Goal: Task Accomplishment & Management: Use online tool/utility

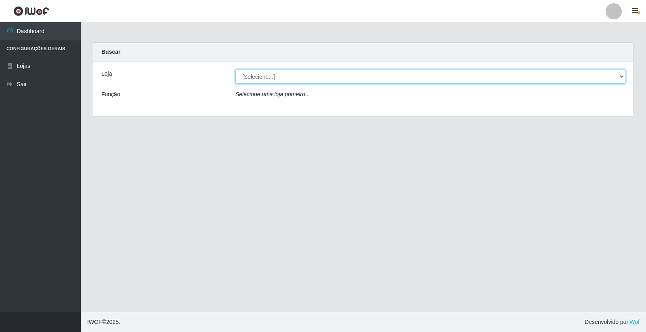
click at [621, 77] on select "[Selecione...] Casatudo BR" at bounding box center [430, 76] width 390 height 14
select select "197"
click at [235, 69] on select "[Selecione...] Casatudo BR" at bounding box center [430, 76] width 390 height 14
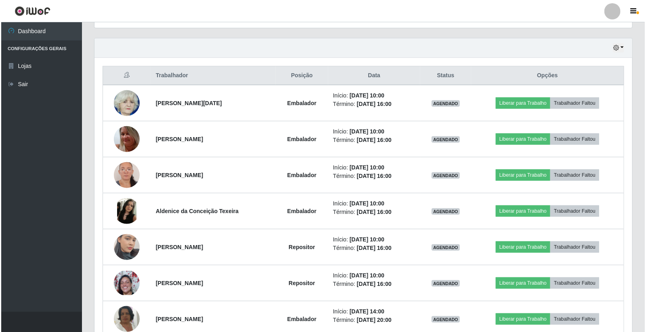
scroll to position [314, 0]
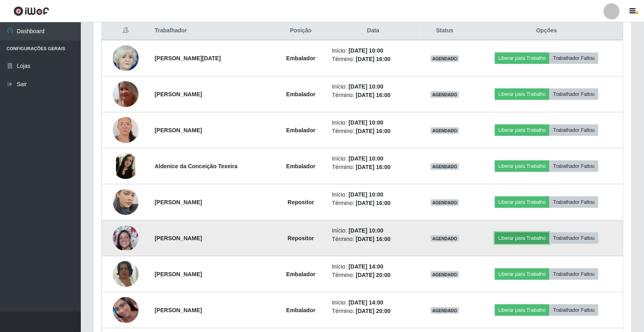
click at [518, 235] on button "Liberar para Trabalho" at bounding box center [522, 237] width 55 height 11
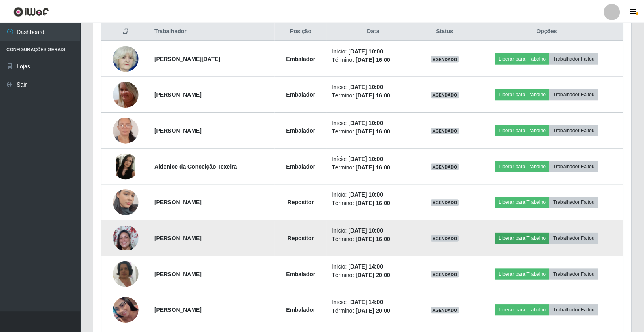
scroll to position [167, 533]
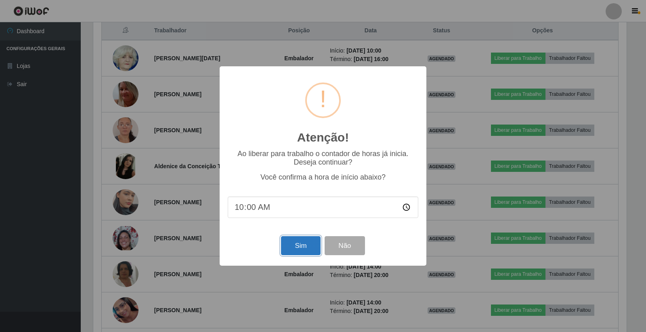
click at [289, 247] on button "Sim" at bounding box center [300, 245] width 39 height 19
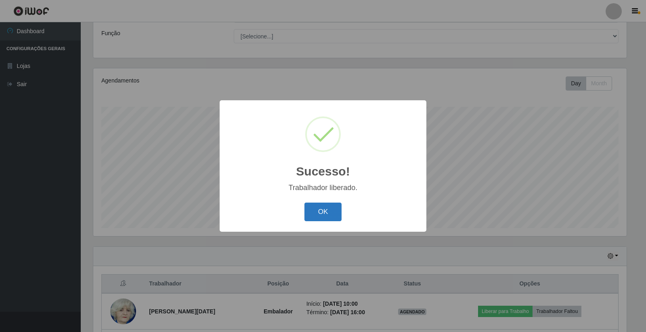
click at [328, 212] on button "OK" at bounding box center [324, 211] width 38 height 19
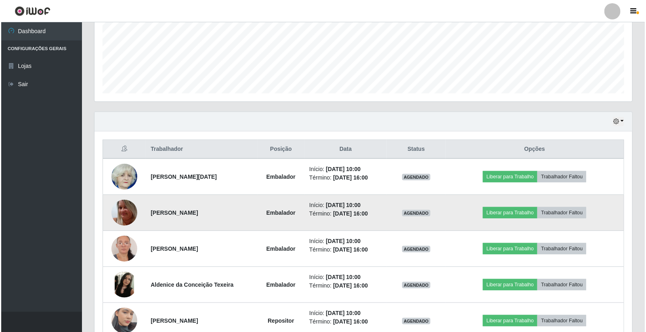
scroll to position [240, 0]
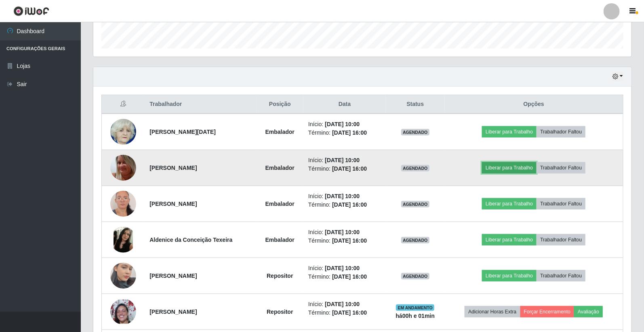
click at [520, 166] on button "Liberar para Trabalho" at bounding box center [509, 167] width 55 height 11
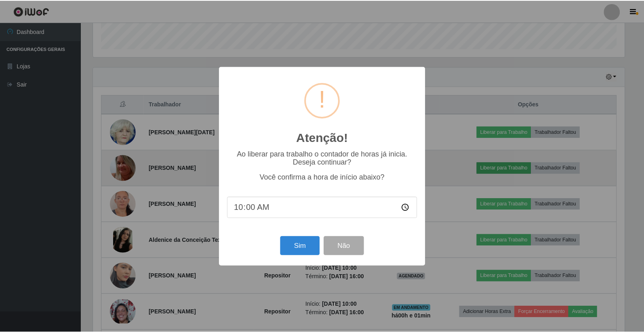
scroll to position [167, 533]
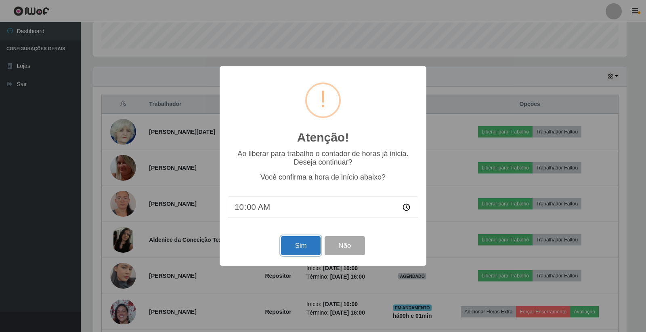
click at [309, 239] on button "Sim" at bounding box center [300, 245] width 39 height 19
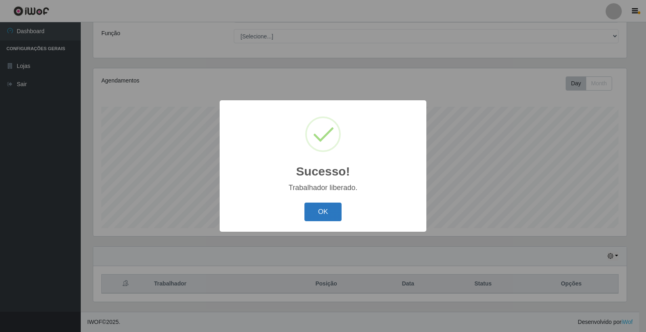
click at [326, 208] on button "OK" at bounding box center [324, 211] width 38 height 19
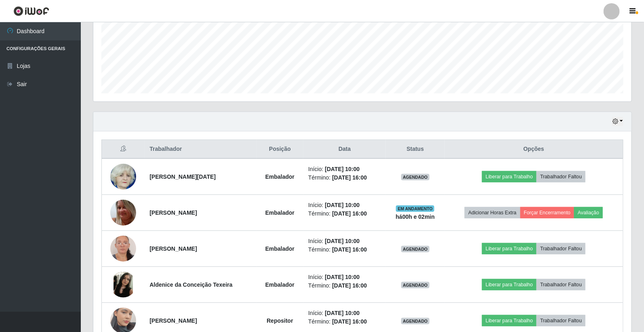
scroll to position [240, 0]
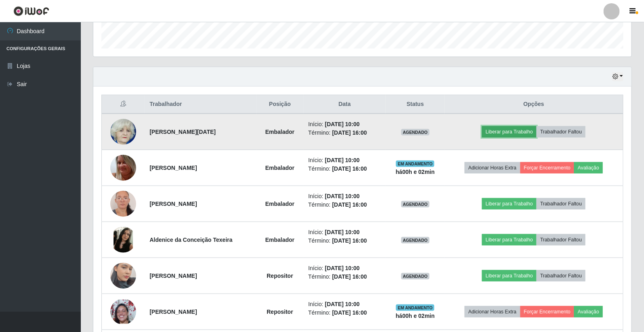
click at [514, 130] on button "Liberar para Trabalho" at bounding box center [509, 131] width 55 height 11
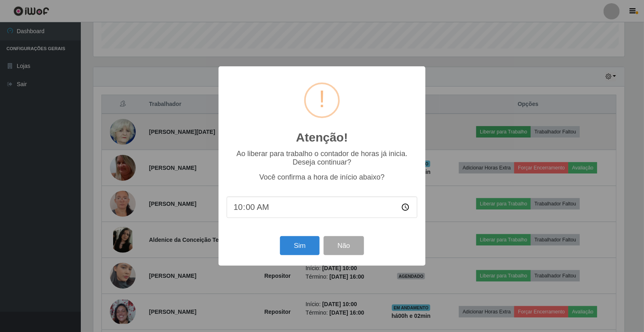
scroll to position [167, 533]
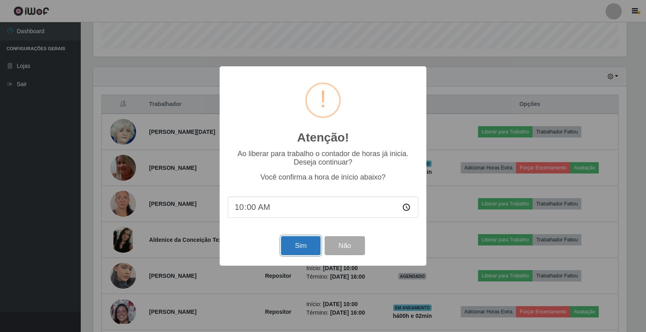
click at [301, 247] on button "Sim" at bounding box center [300, 245] width 39 height 19
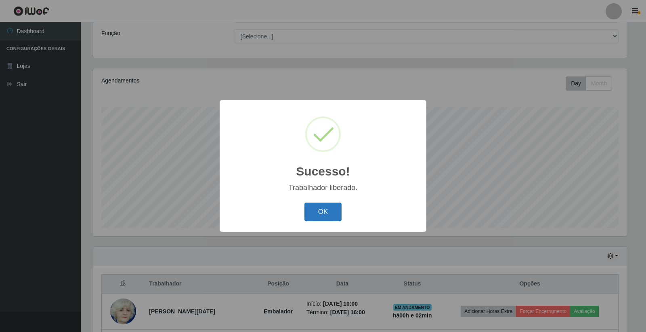
click at [328, 208] on button "OK" at bounding box center [324, 211] width 38 height 19
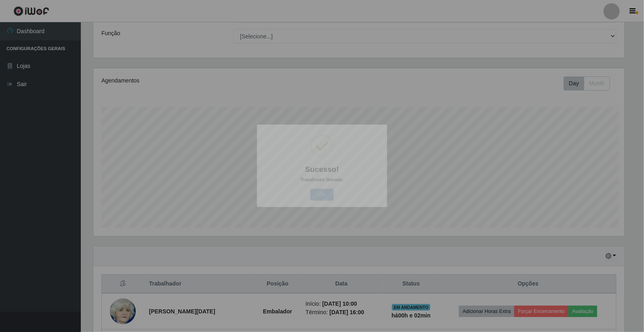
scroll to position [0, 0]
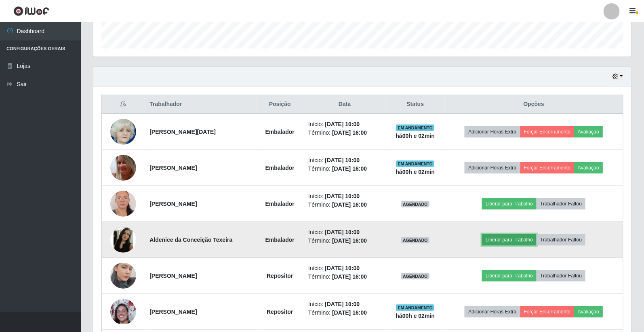
click at [498, 238] on button "Liberar para Trabalho" at bounding box center [509, 239] width 55 height 11
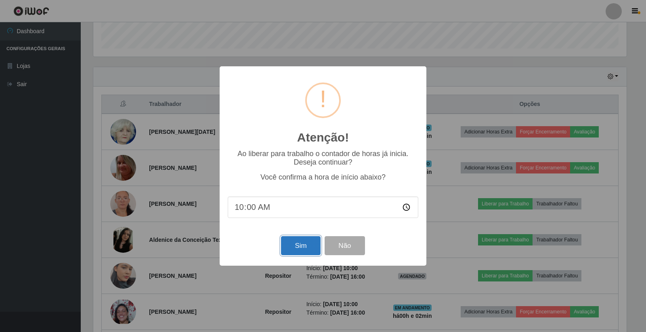
click at [297, 242] on button "Sim" at bounding box center [300, 245] width 39 height 19
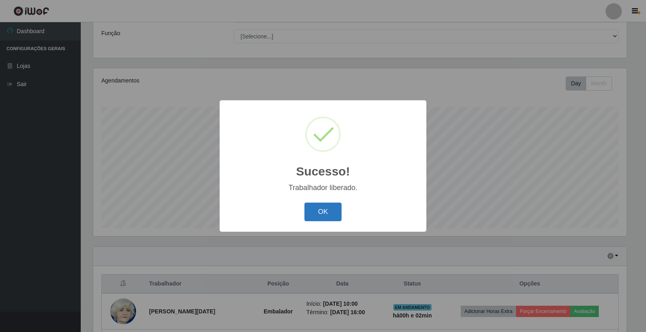
click at [317, 212] on button "OK" at bounding box center [324, 211] width 38 height 19
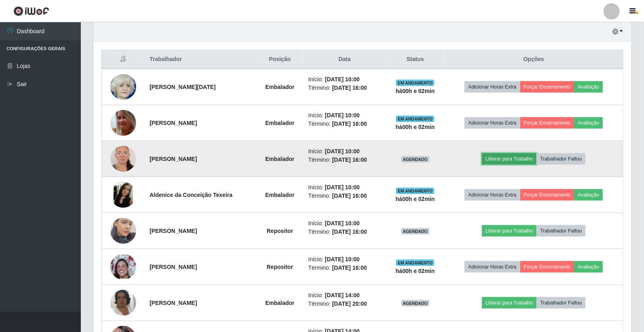
click at [499, 155] on button "Liberar para Trabalho" at bounding box center [509, 158] width 55 height 11
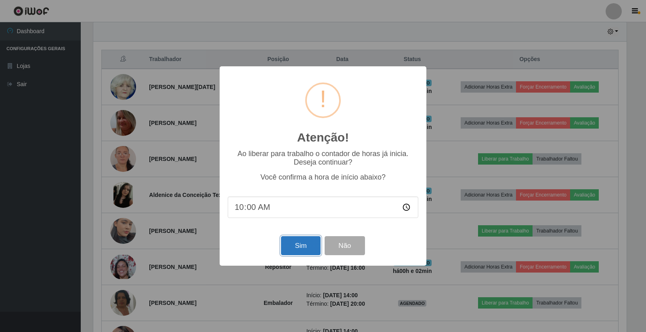
click at [303, 244] on button "Sim" at bounding box center [300, 245] width 39 height 19
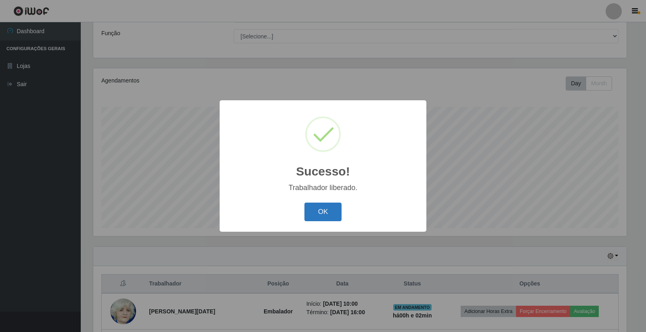
click at [327, 212] on button "OK" at bounding box center [324, 211] width 38 height 19
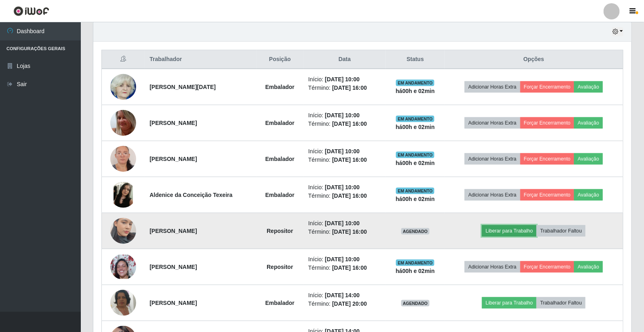
click at [523, 232] on button "Liberar para Trabalho" at bounding box center [509, 230] width 55 height 11
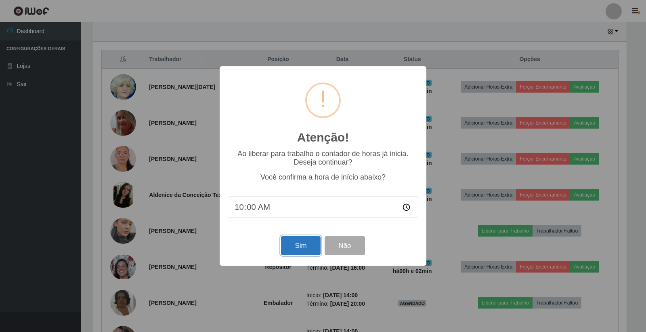
click at [309, 247] on button "Sim" at bounding box center [300, 245] width 39 height 19
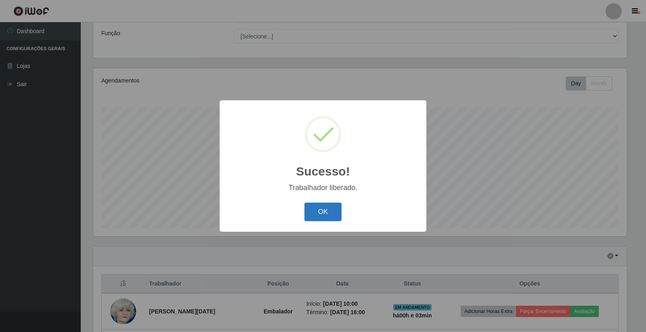
click at [318, 215] on button "OK" at bounding box center [324, 211] width 38 height 19
